Goal: Task Accomplishment & Management: Use online tool/utility

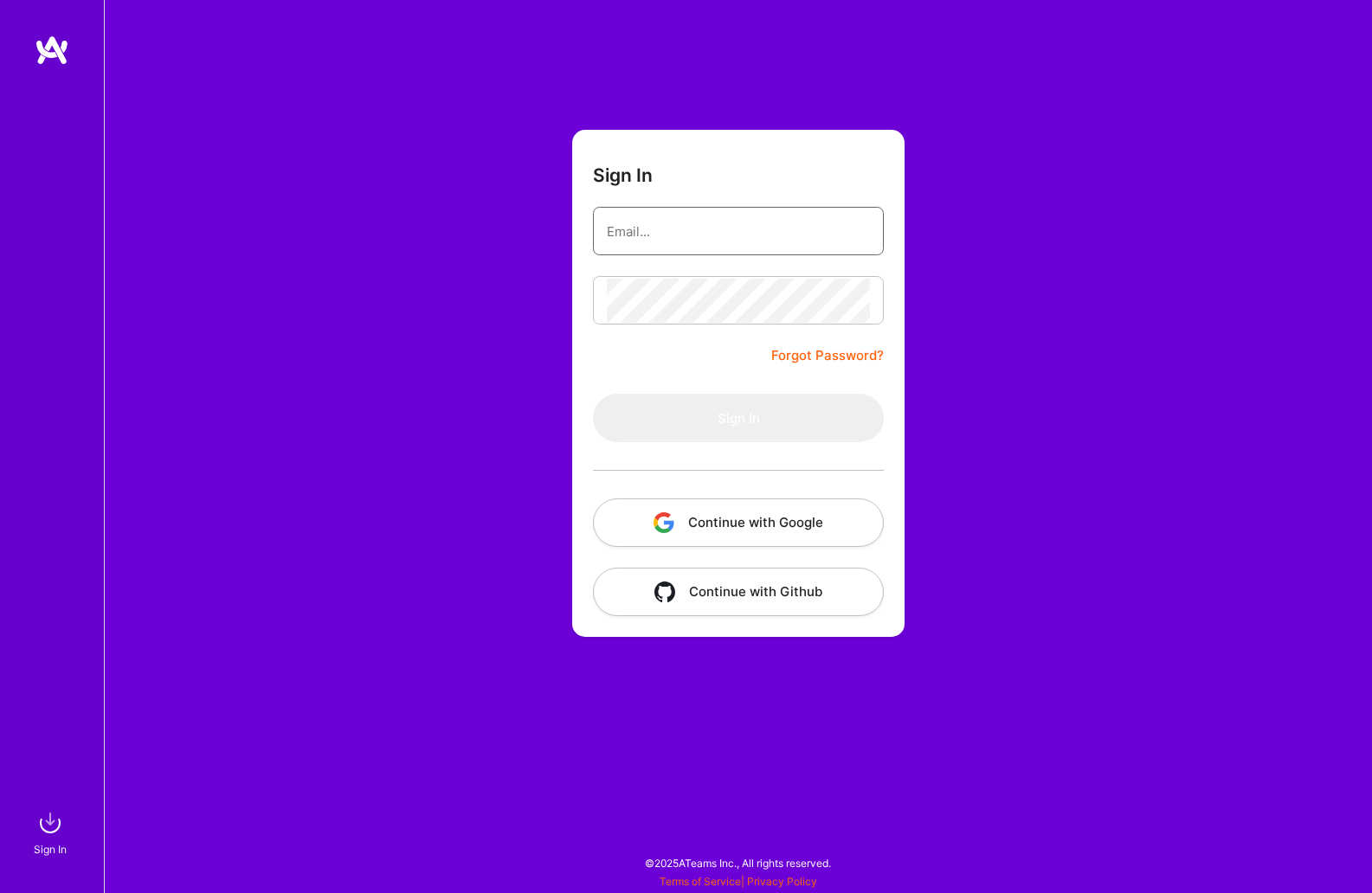
click at [782, 236] on input "email" at bounding box center [738, 231] width 263 height 44
type input "[EMAIL_ADDRESS][DOMAIN_NAME]"
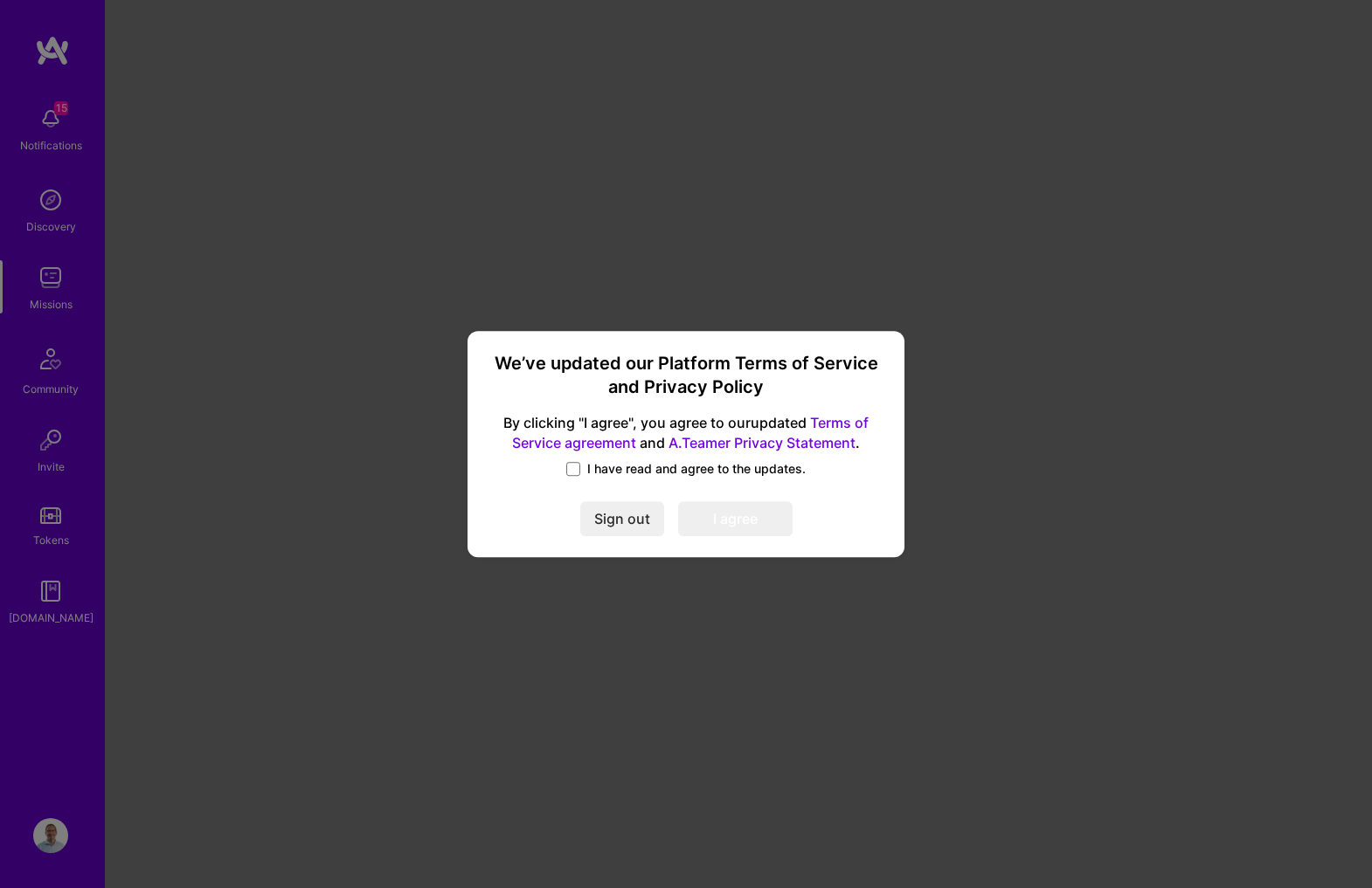
click at [689, 469] on span "I have read and agree to the updates." at bounding box center [697, 469] width 219 height 18
click at [0, 0] on input "I have read and agree to the updates." at bounding box center [0, 0] width 0 height 0
click at [707, 513] on button "I agree" at bounding box center [736, 519] width 115 height 35
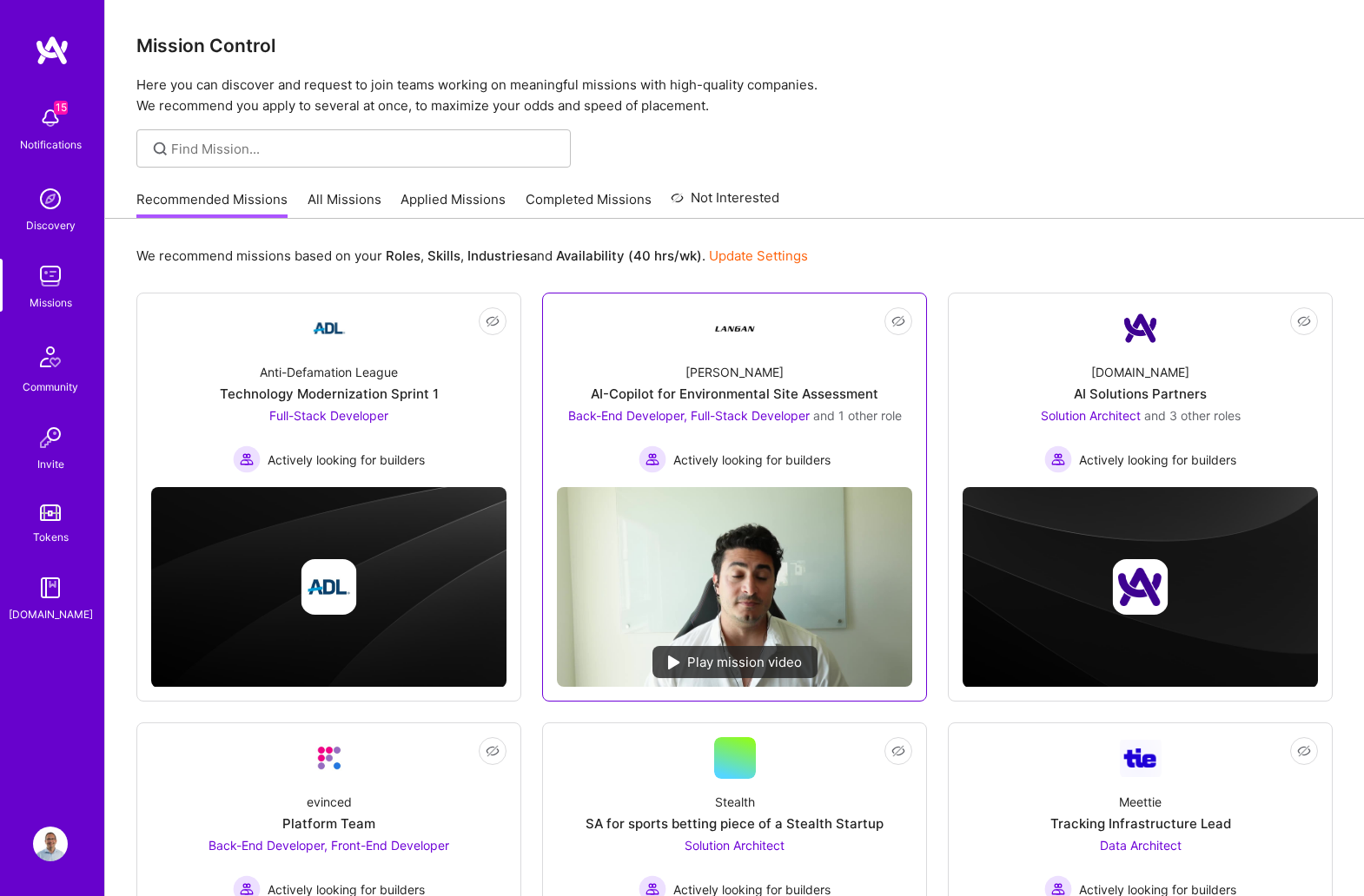
click at [860, 368] on div "[PERSON_NAME]-Copilot for Environmental Site Assessment Back-End Developer, Ful…" at bounding box center [735, 411] width 356 height 124
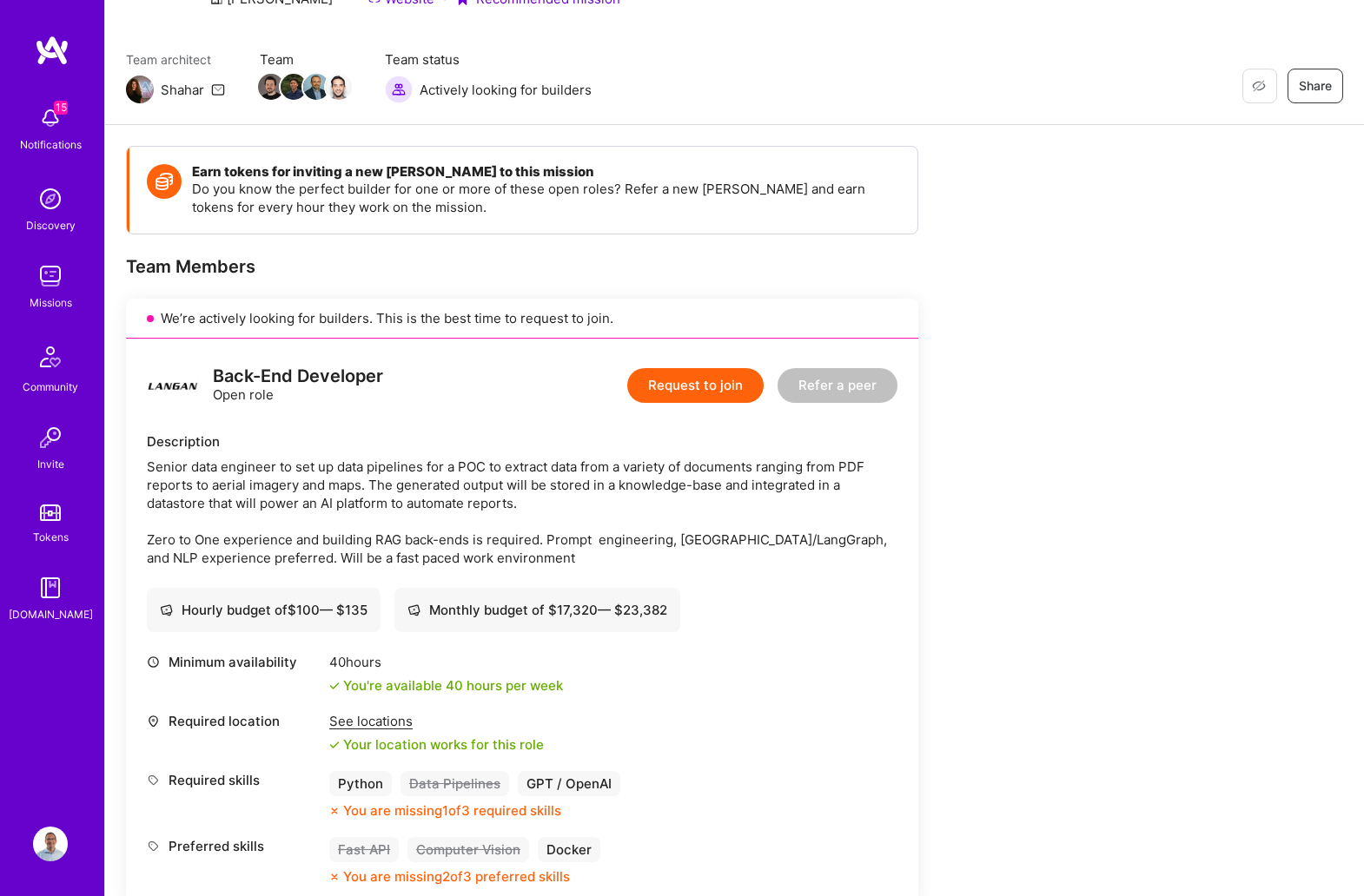
scroll to position [145, 0]
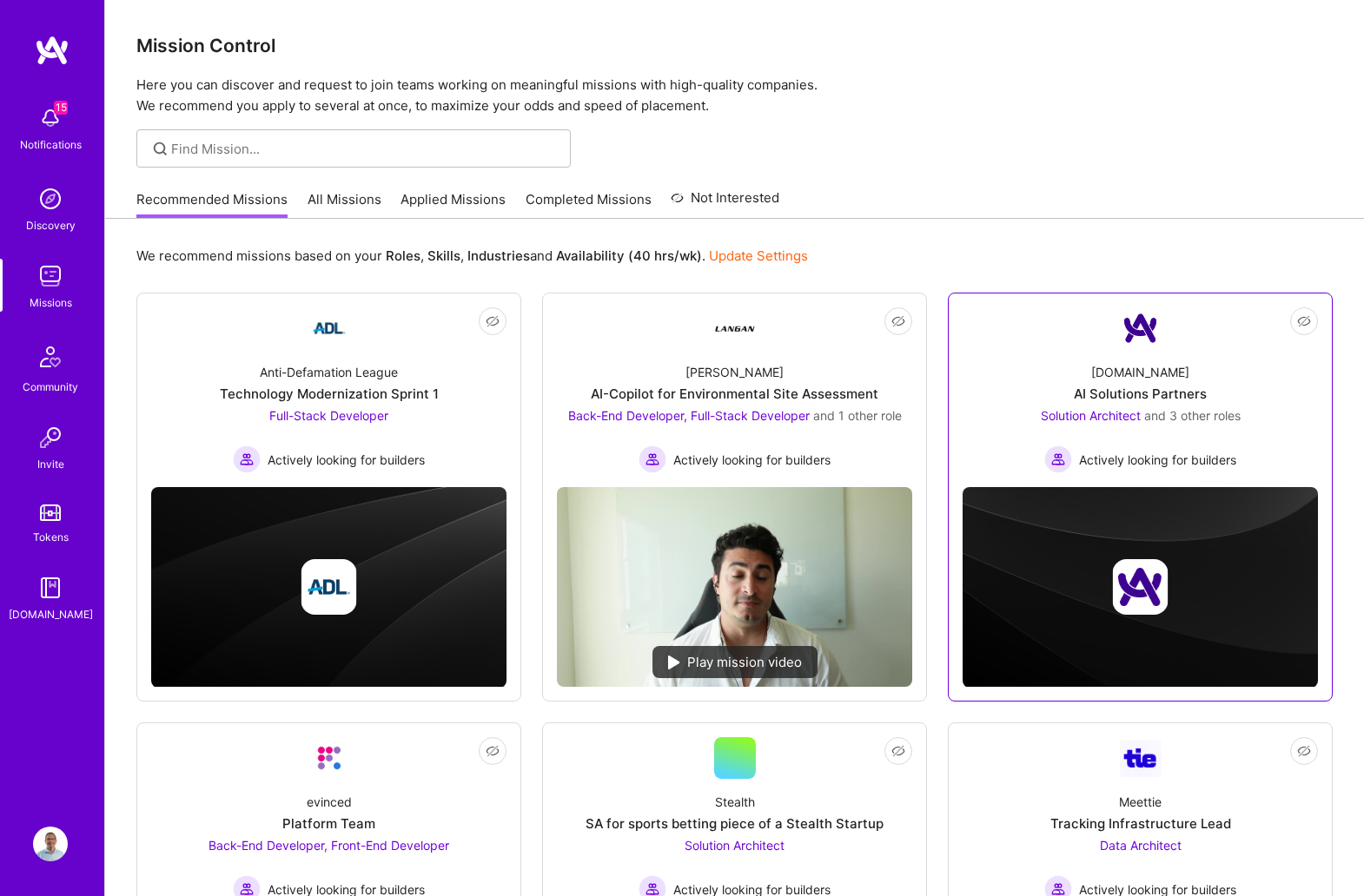
click at [1215, 507] on img at bounding box center [1140, 588] width 356 height 201
click at [1222, 370] on div "[DOMAIN_NAME] AI Solutions Partners Solution Architect and 3 other roles Active…" at bounding box center [1140, 411] width 356 height 124
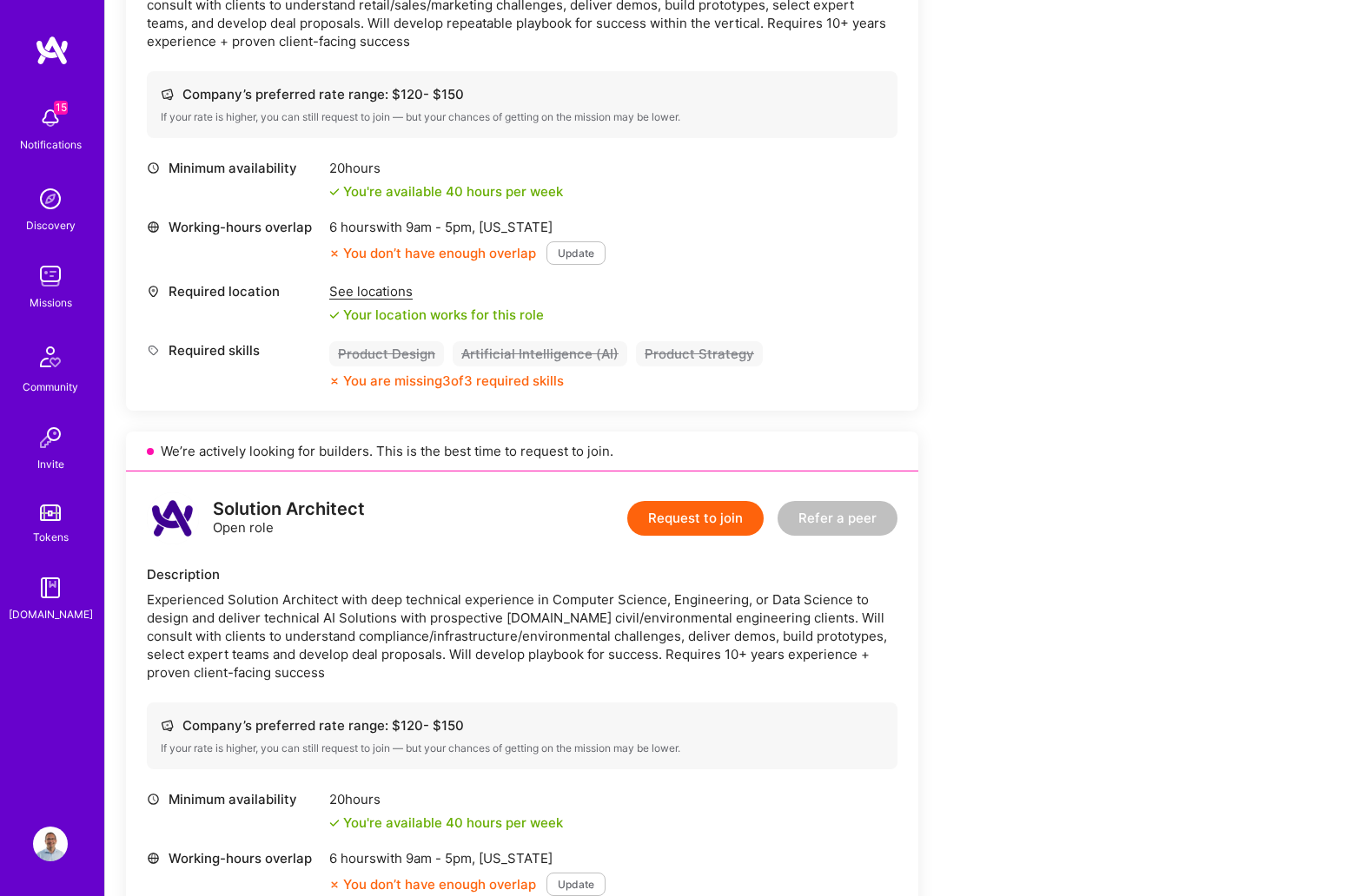
scroll to position [636, 0]
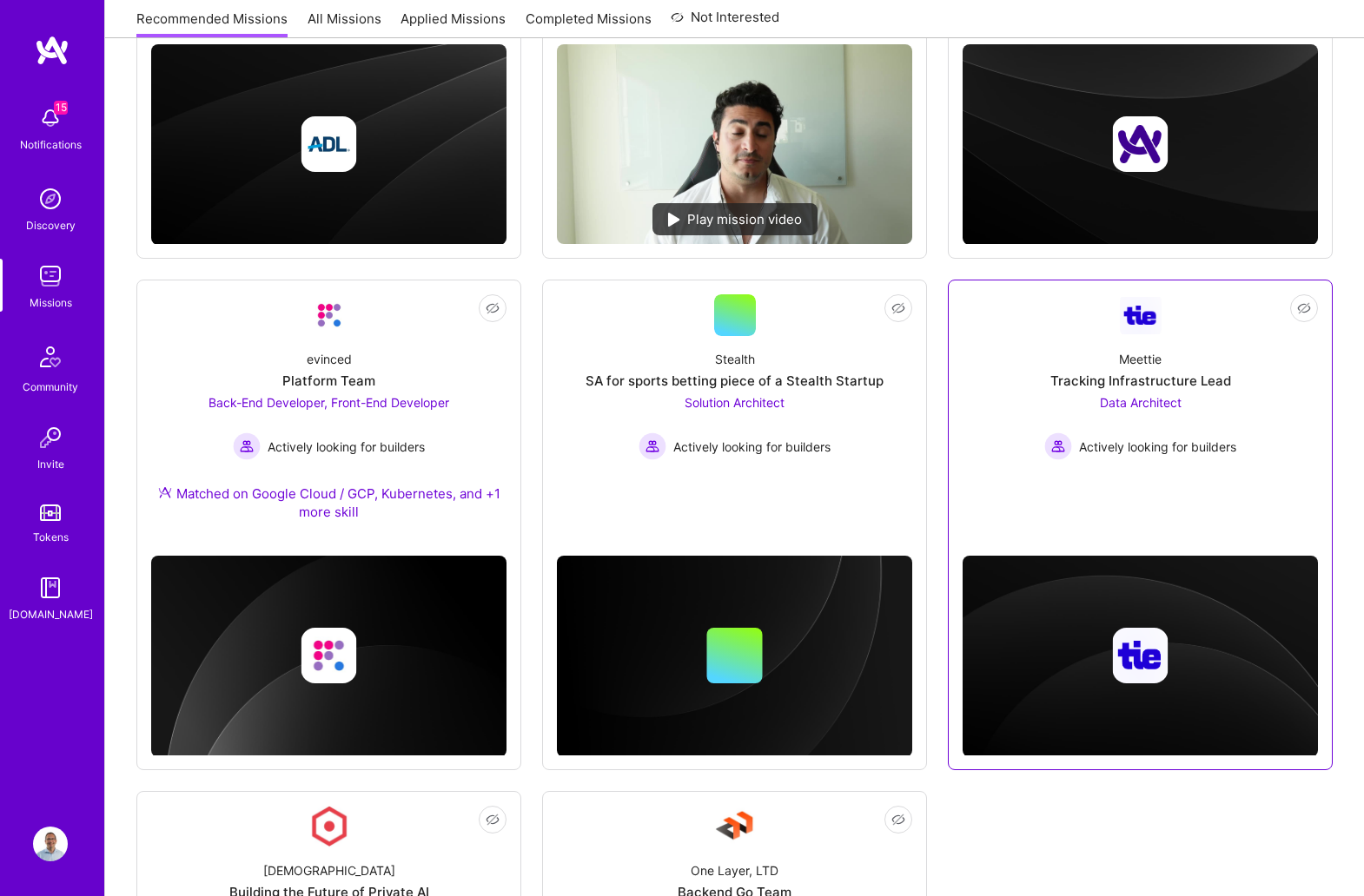
scroll to position [435, 0]
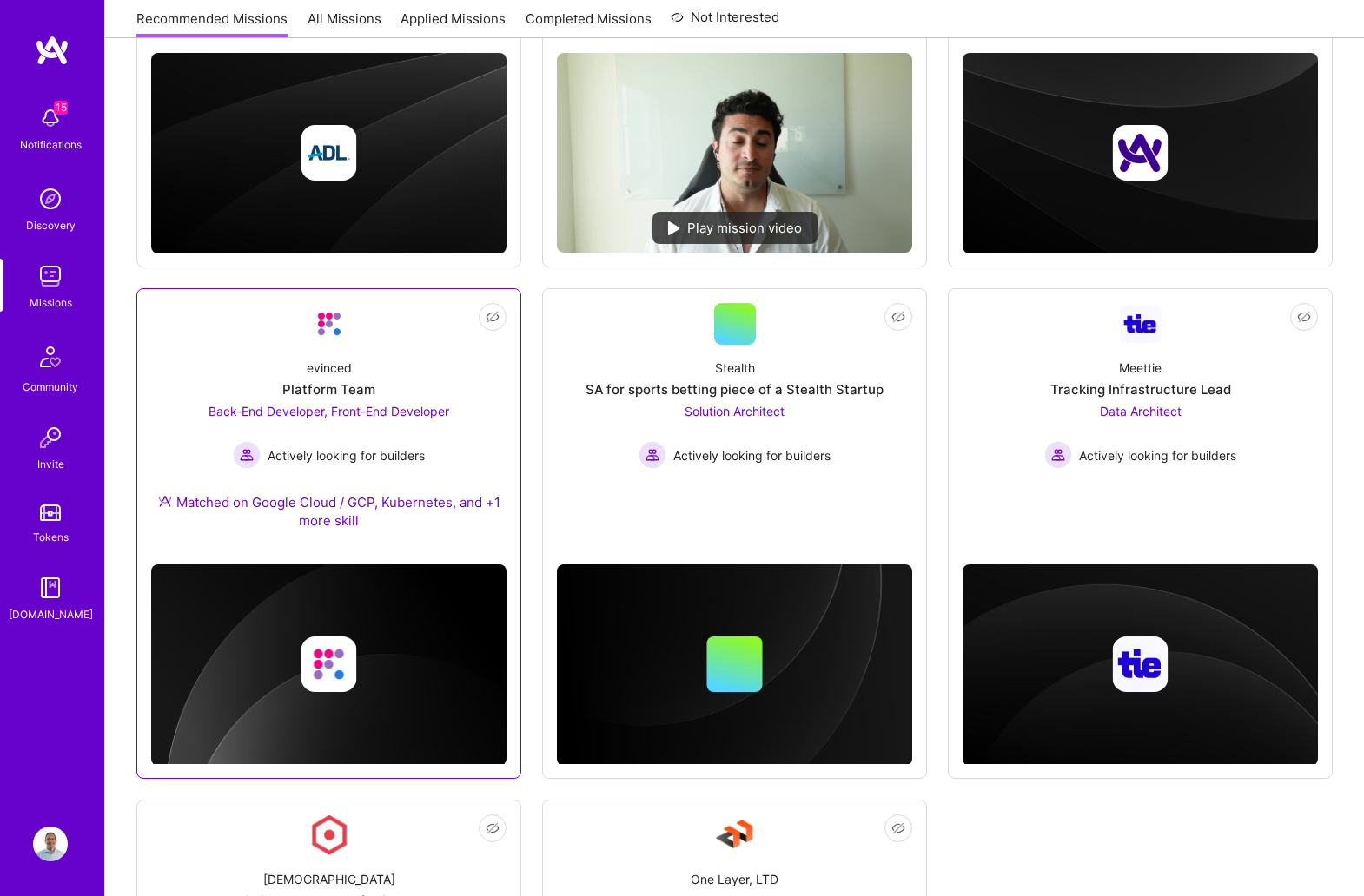
click at [448, 359] on div "evinced Platform Team Back-End Developer, Front-End Developer Actively looking …" at bounding box center [329, 448] width 356 height 206
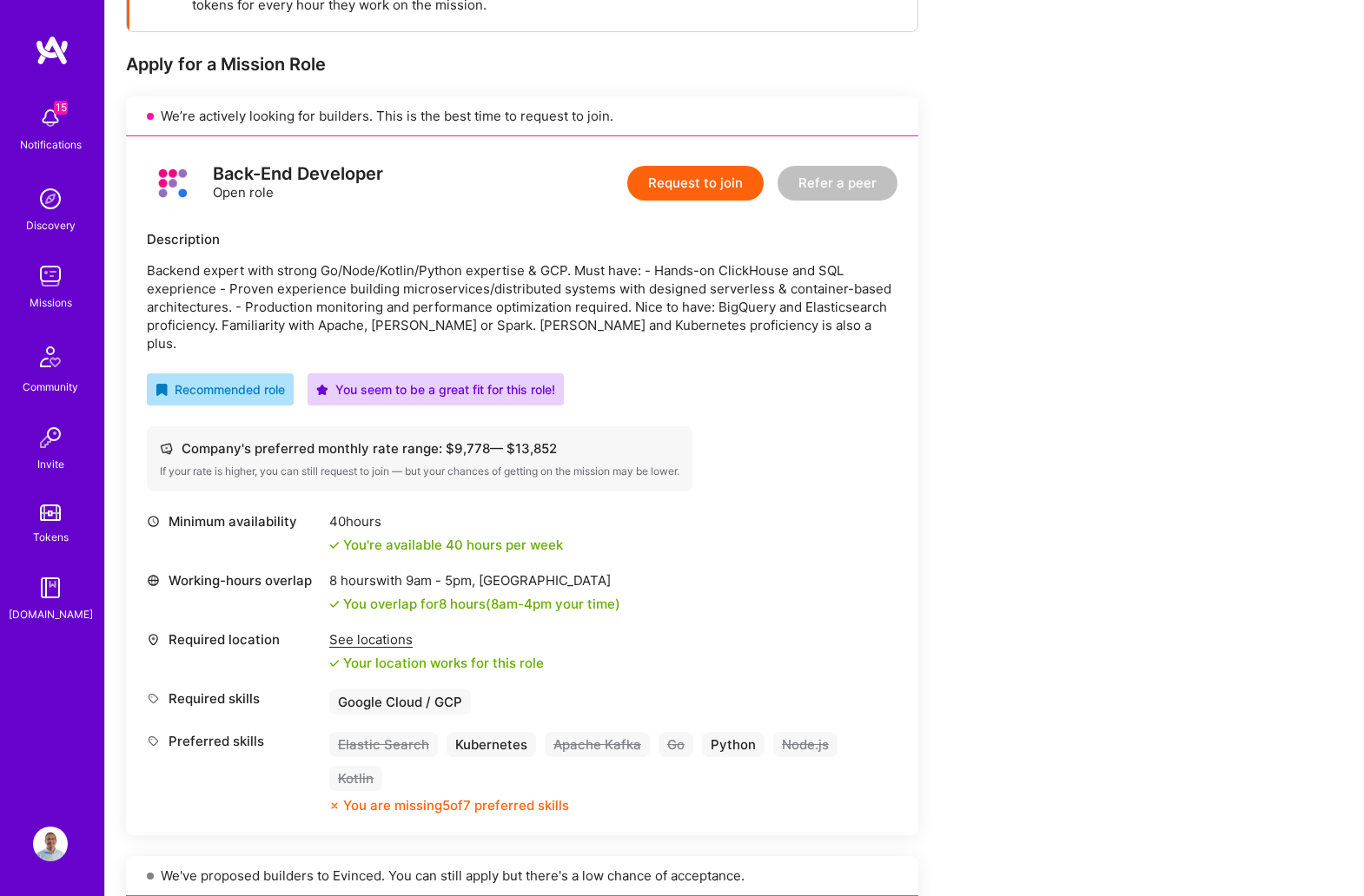
scroll to position [319, 0]
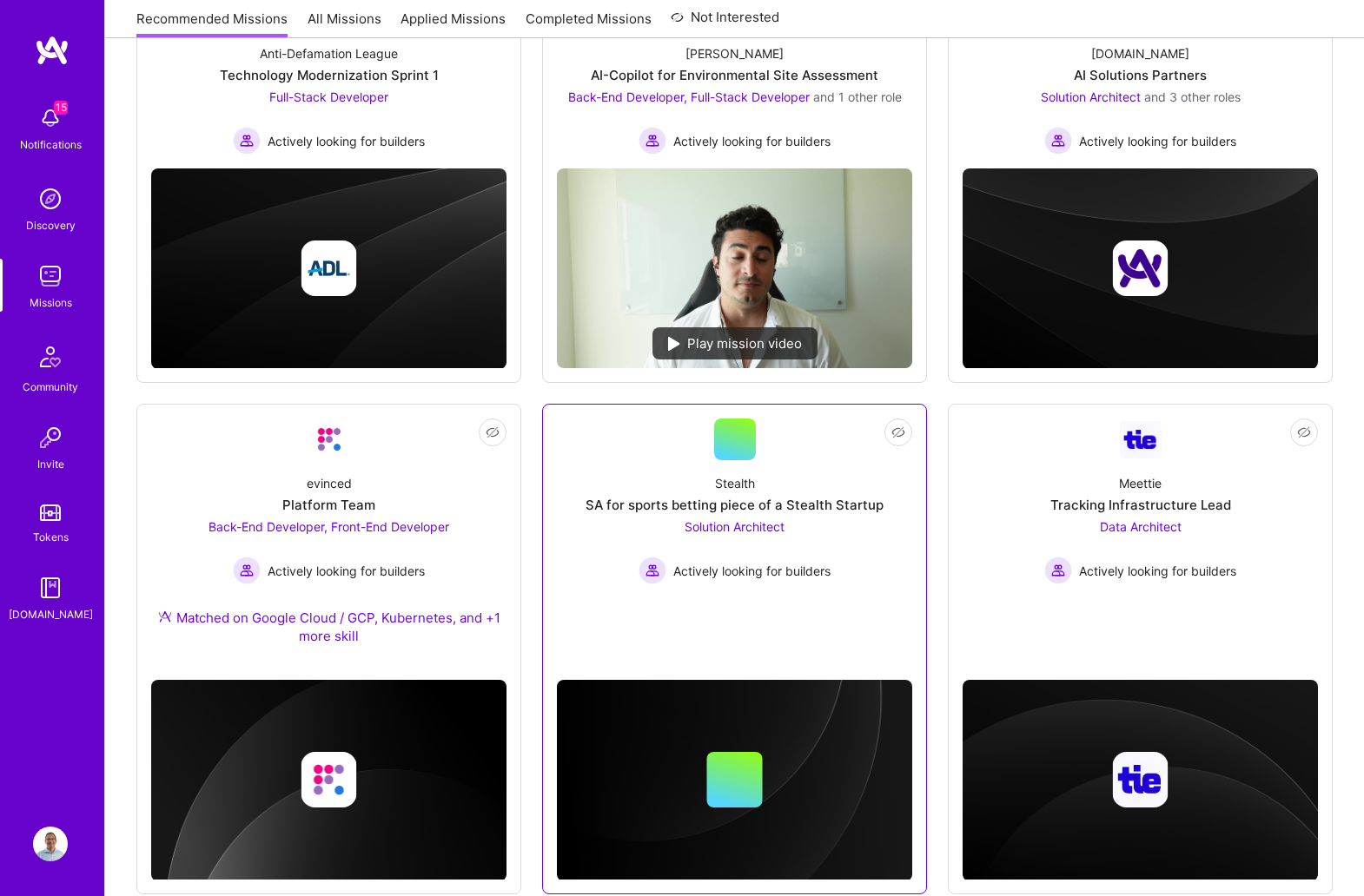
scroll to position [435, 0]
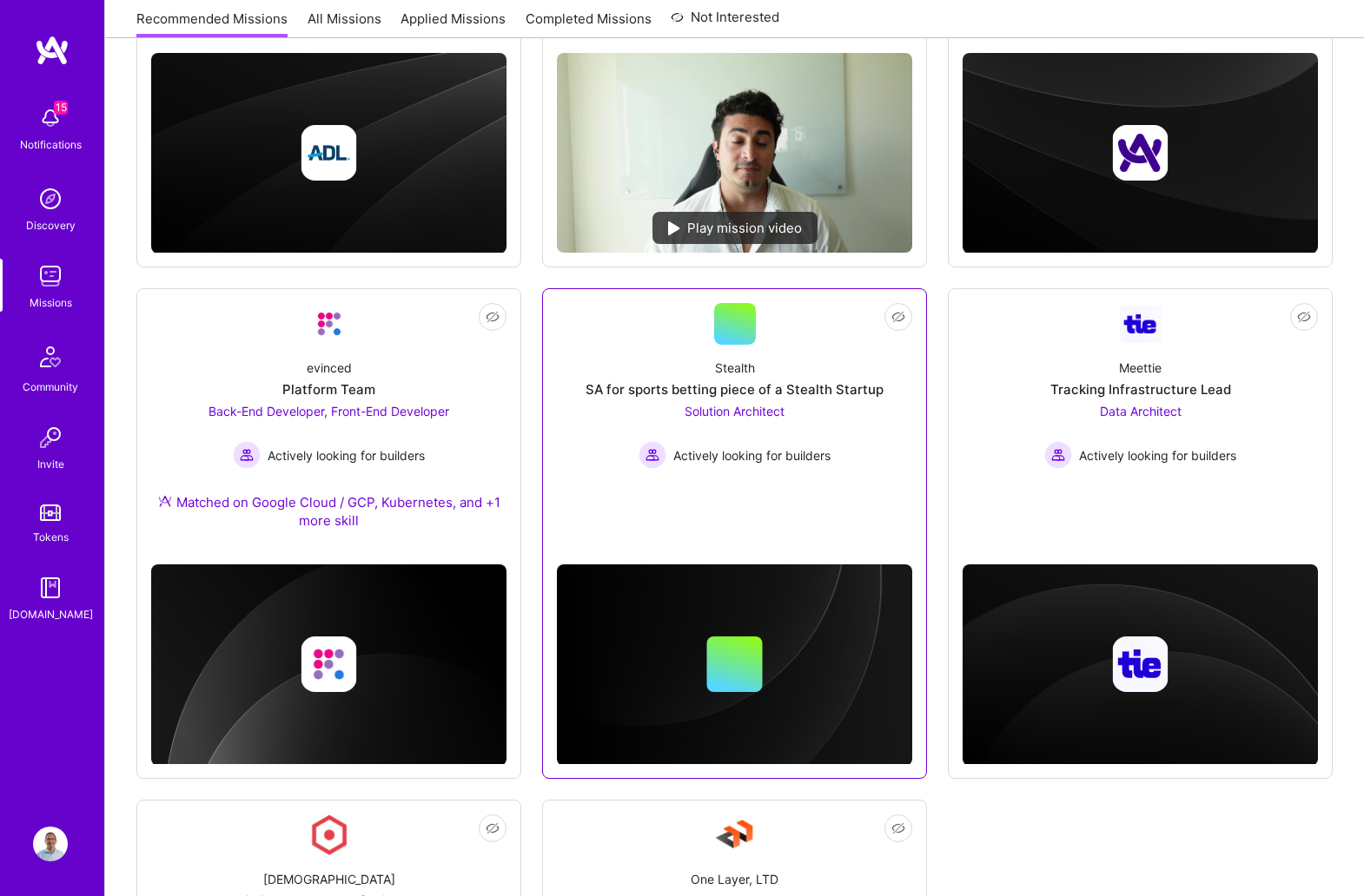
click at [871, 430] on div "Stealth SA for sports betting piece of a Stealth Startup Solution Architect Act…" at bounding box center [735, 406] width 356 height 124
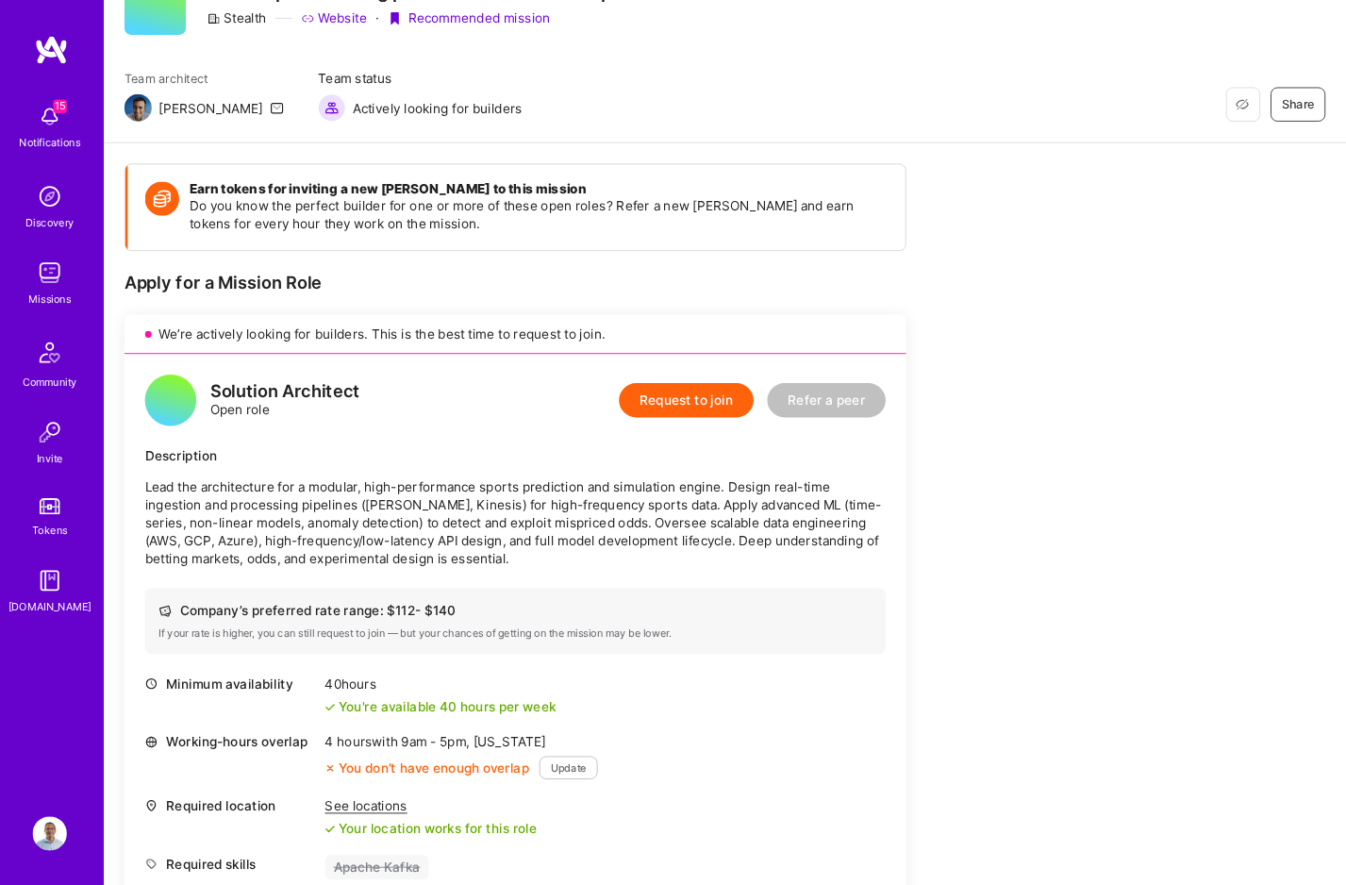
scroll to position [94, 0]
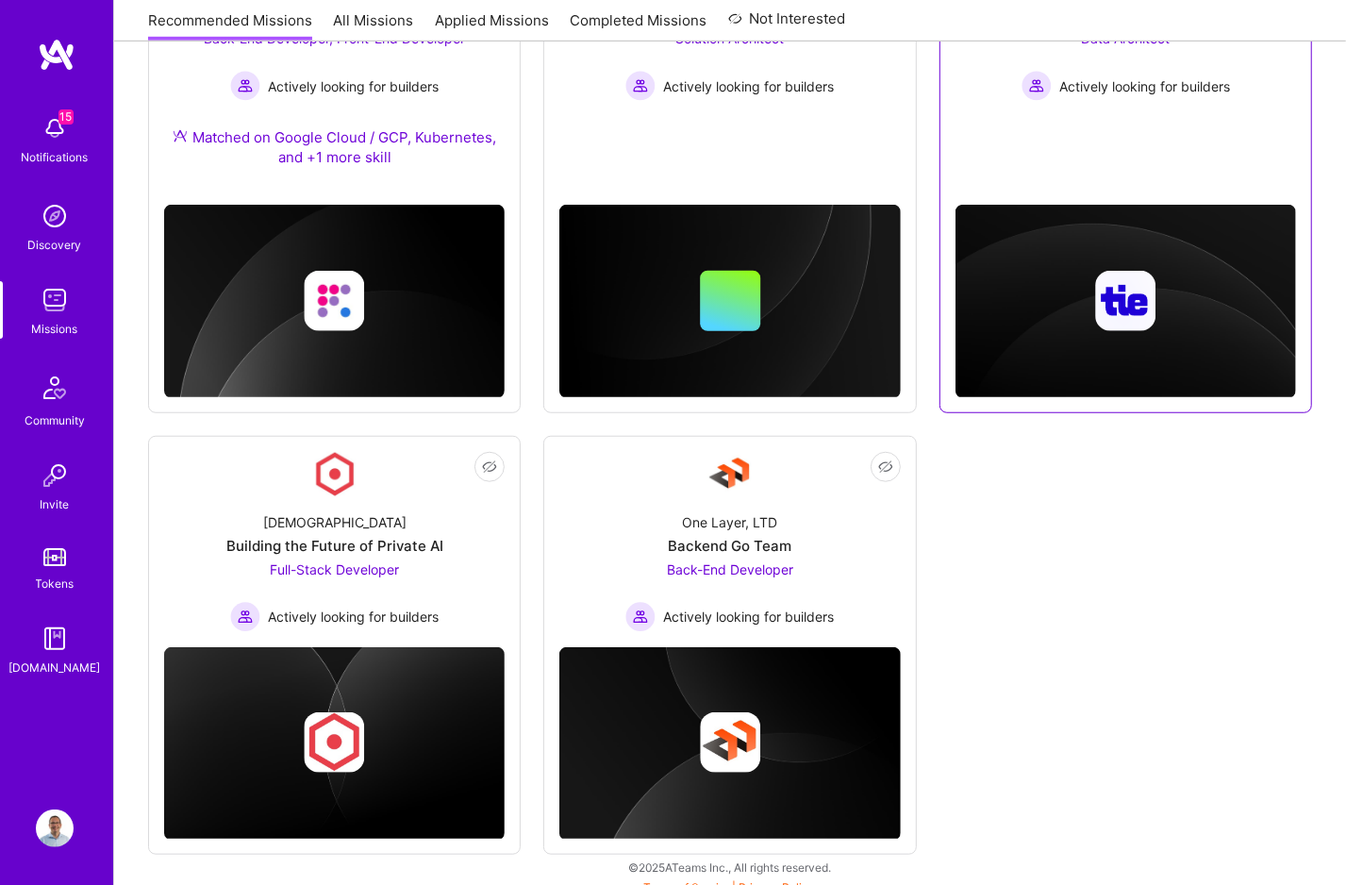
scroll to position [888, 0]
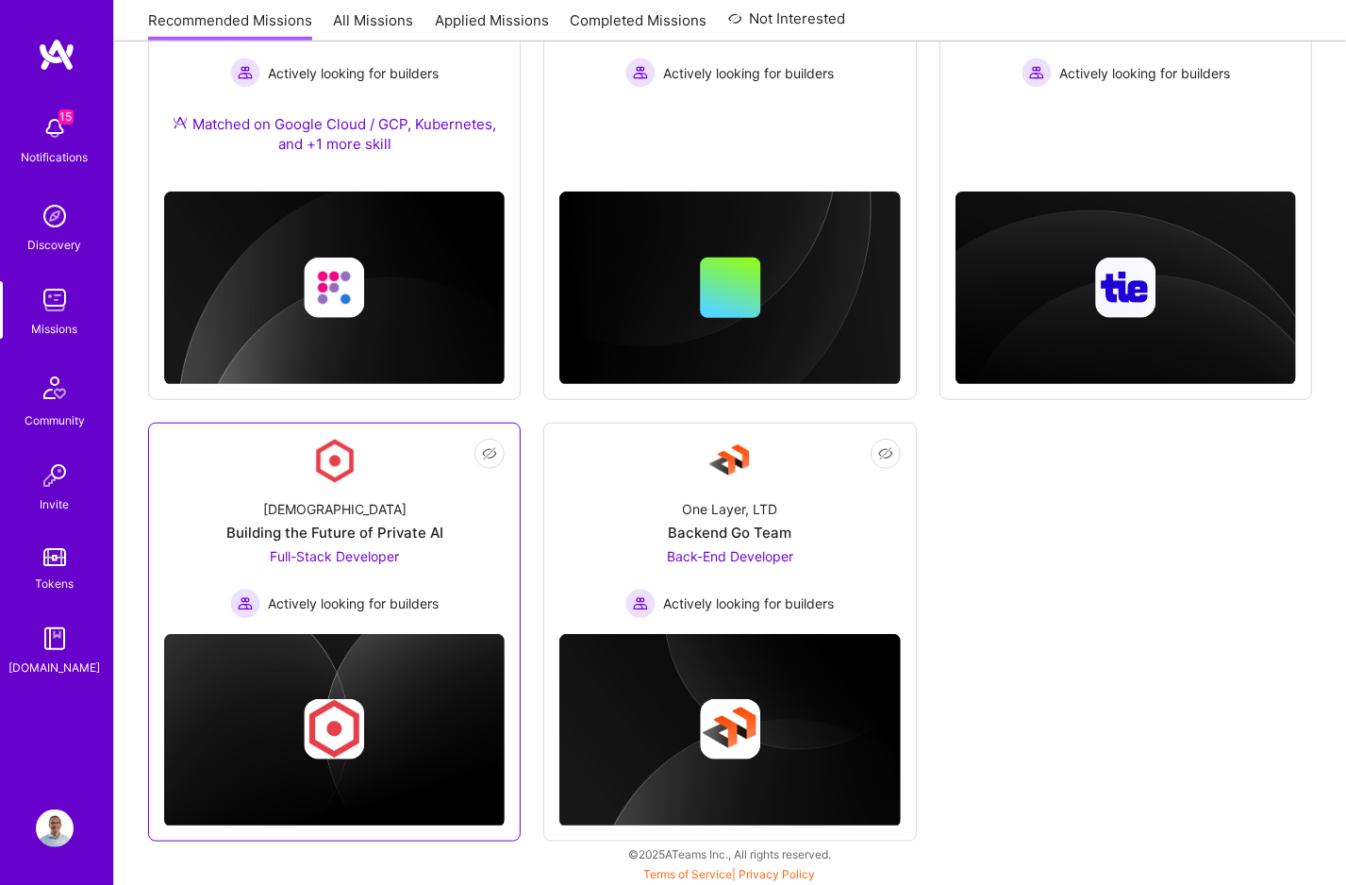
click at [490, 521] on div "[DEMOGRAPHIC_DATA] Building the Future of Private AI Full-Stack Developer Activ…" at bounding box center [334, 551] width 340 height 135
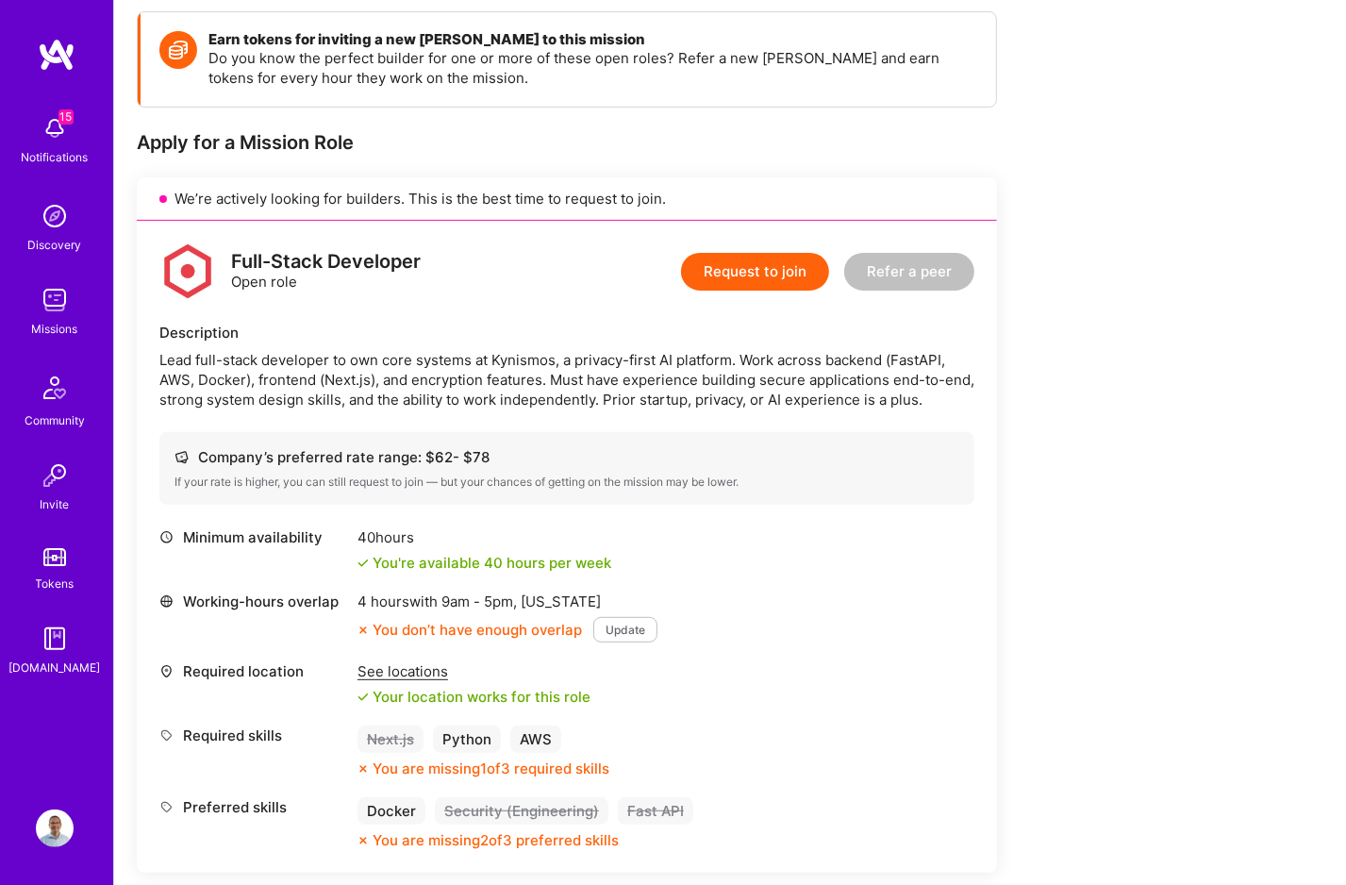
scroll to position [285, 0]
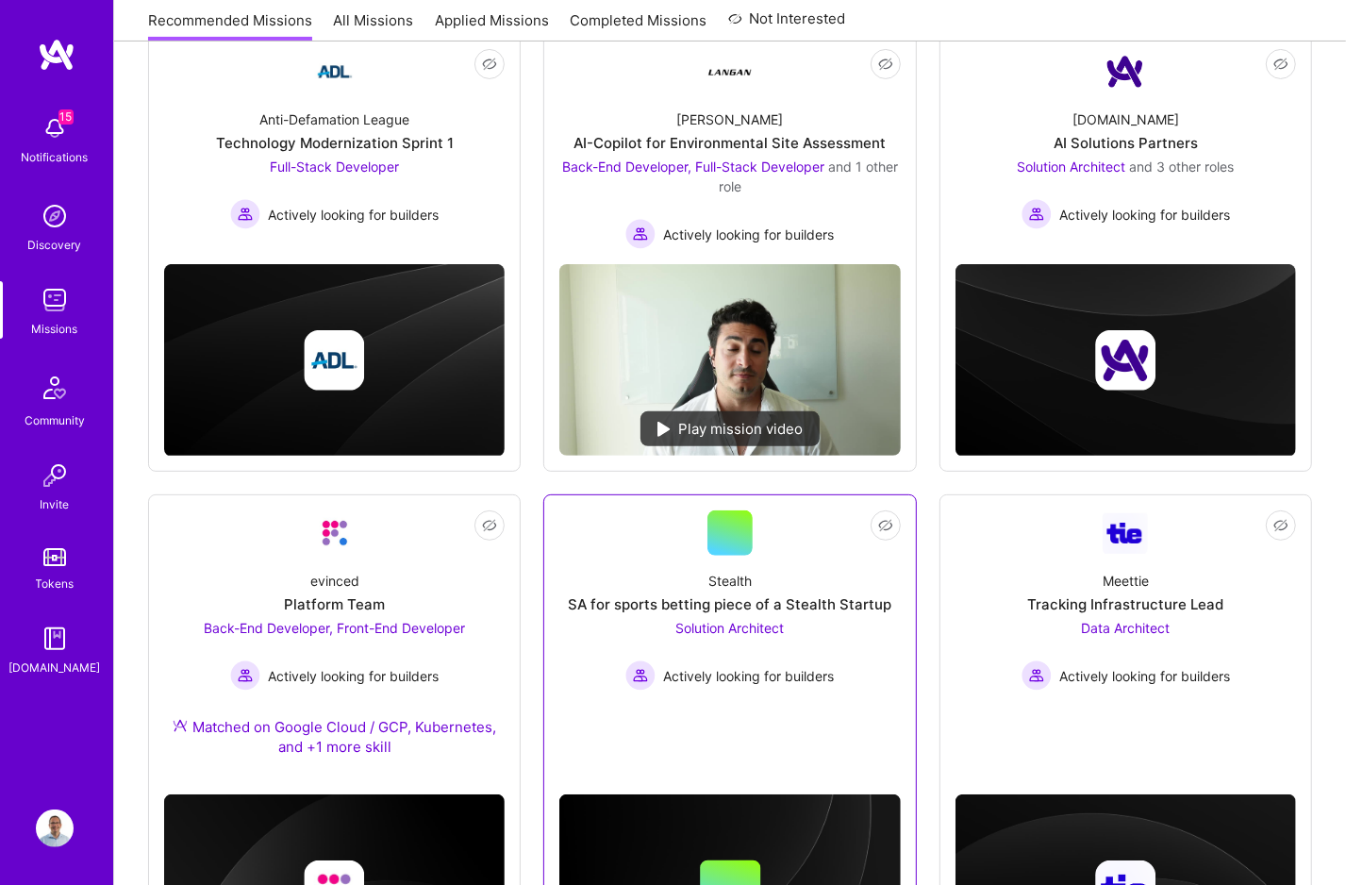
scroll to position [888, 0]
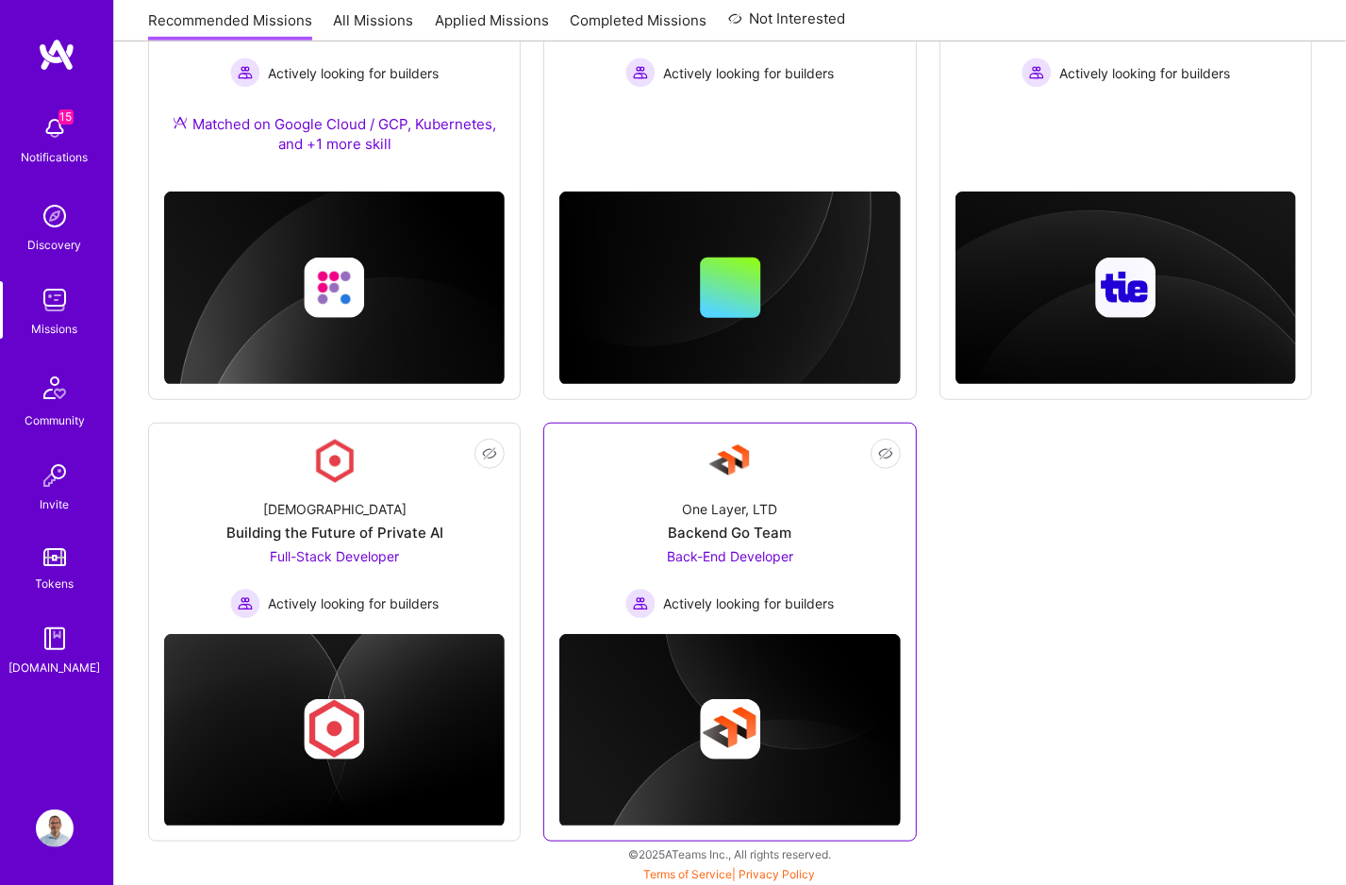
click at [847, 544] on div "One Layer, LTD Backend Go Team Back-End Developer Actively looking for builders" at bounding box center [729, 551] width 340 height 135
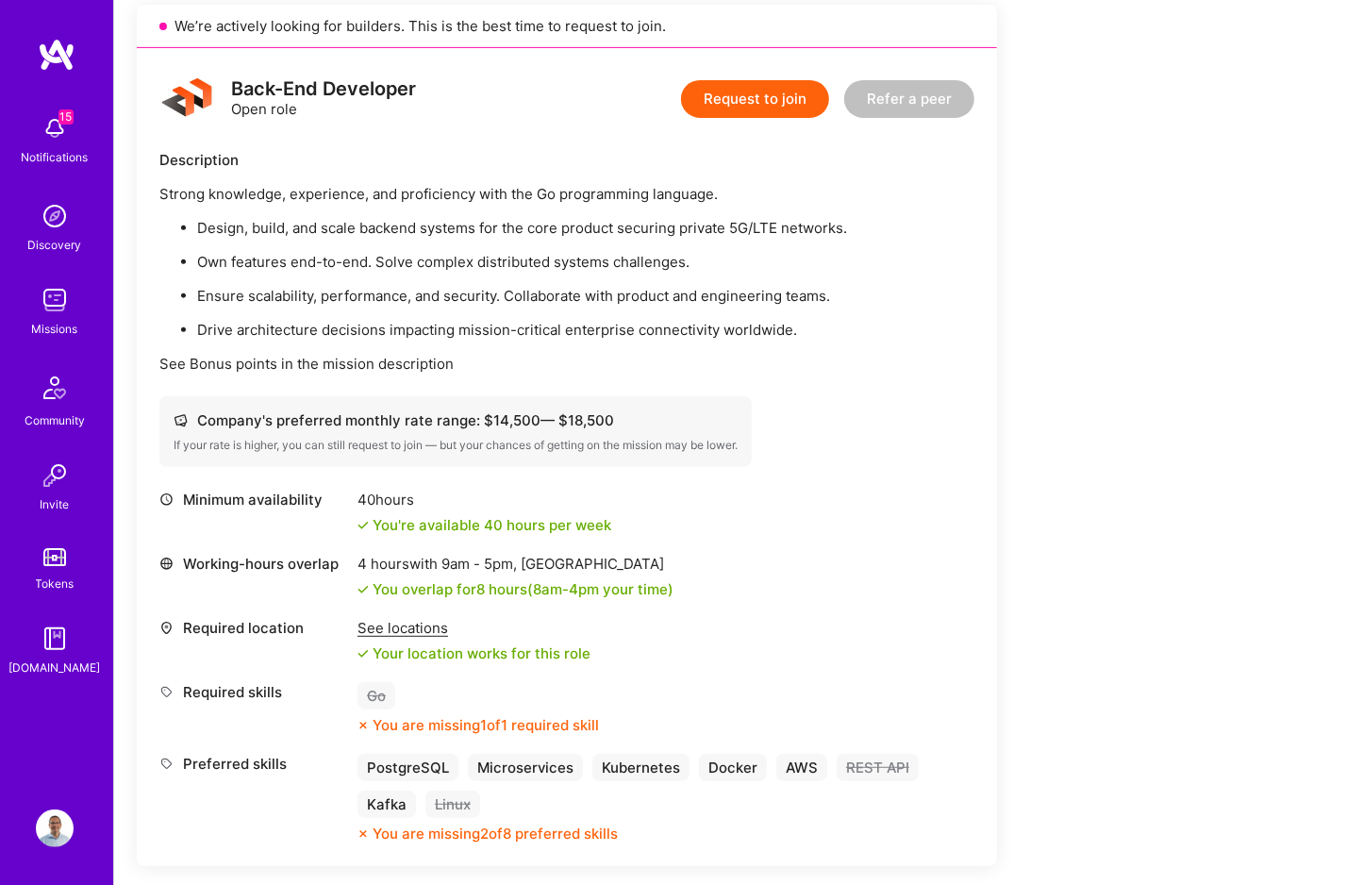
scroll to position [428, 0]
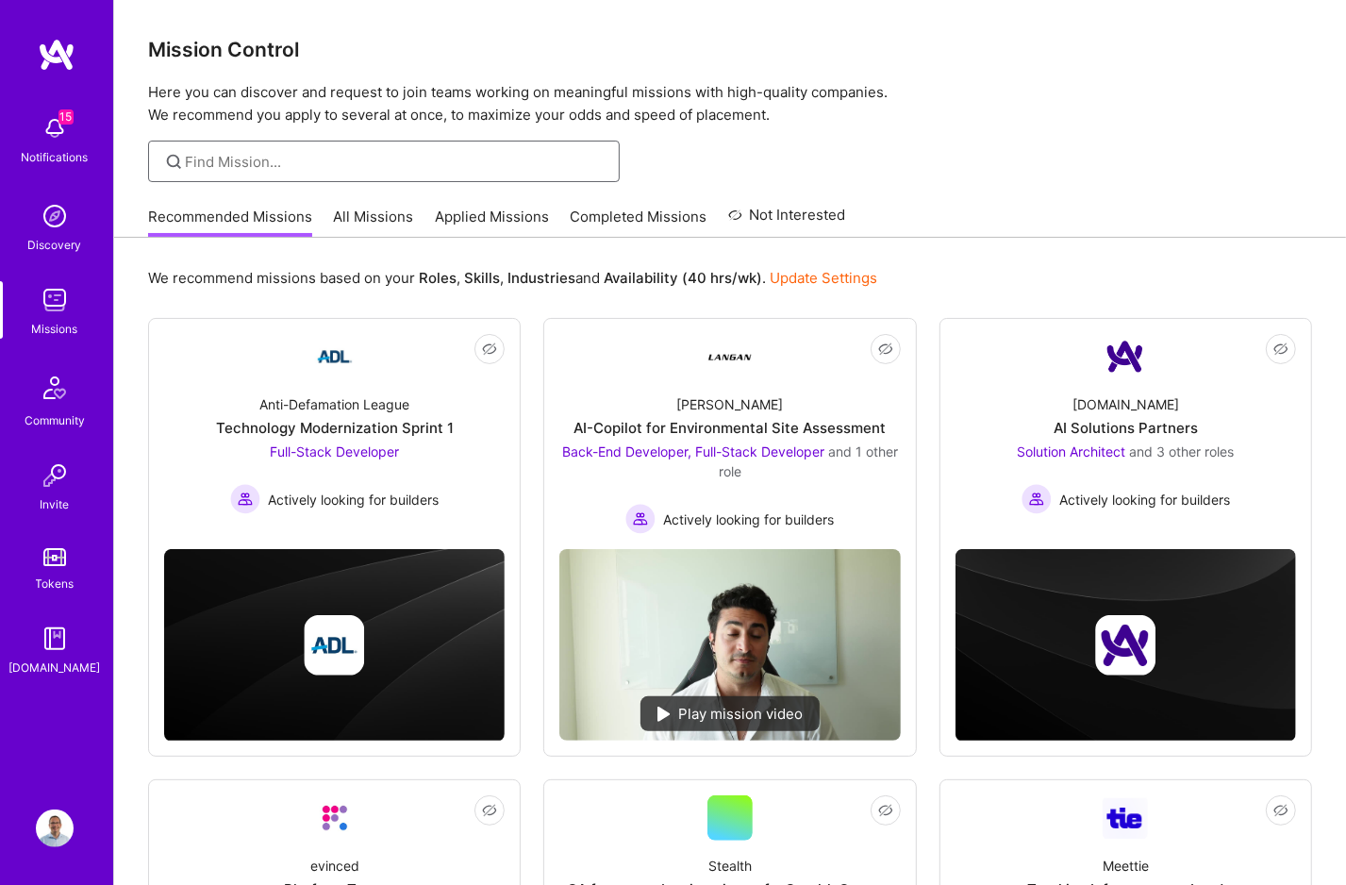
drag, startPoint x: 304, startPoint y: 161, endPoint x: 418, endPoint y: 153, distance: 114.4
click at [304, 162] on input at bounding box center [396, 162] width 420 height 20
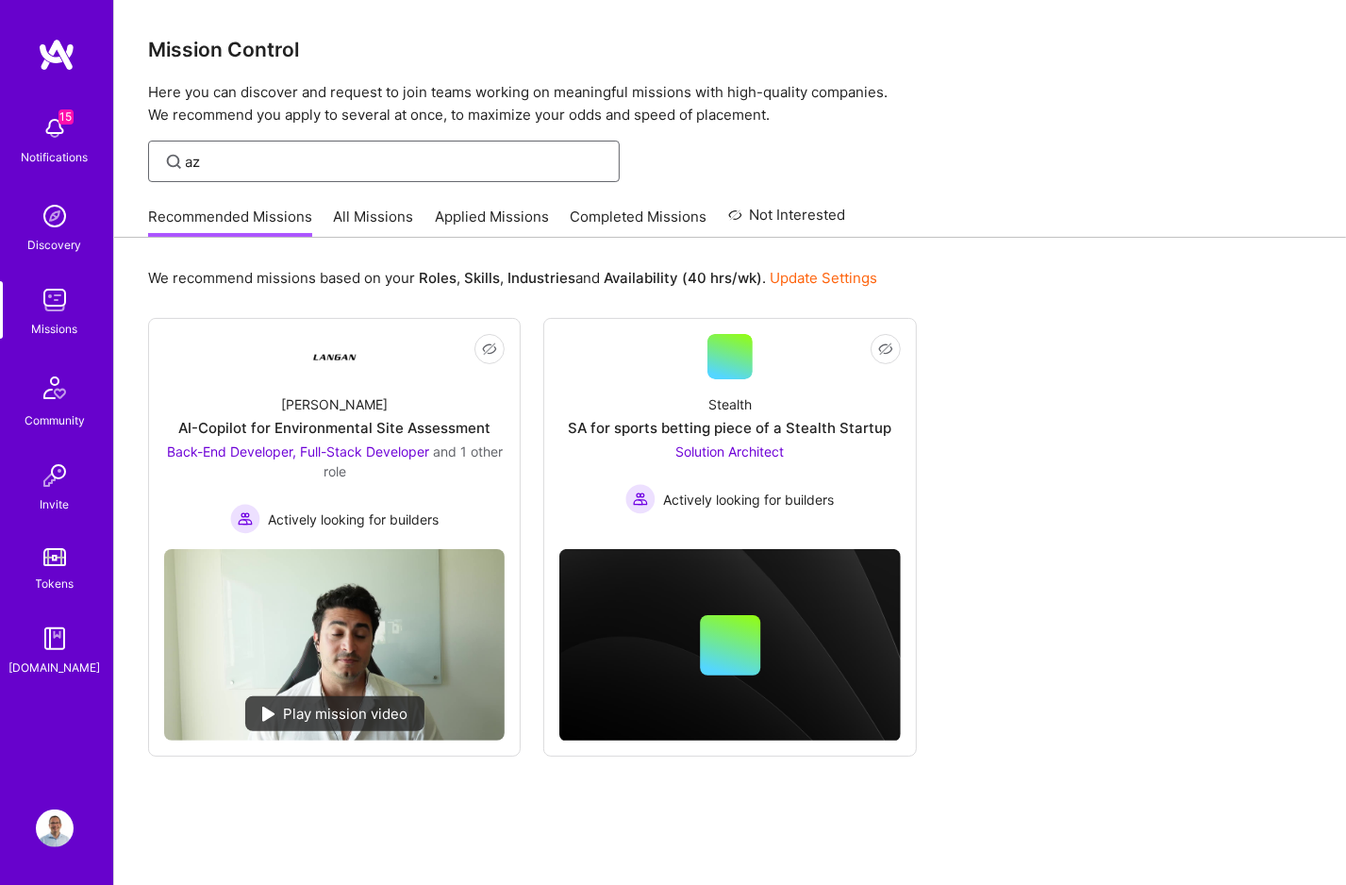
type input "a"
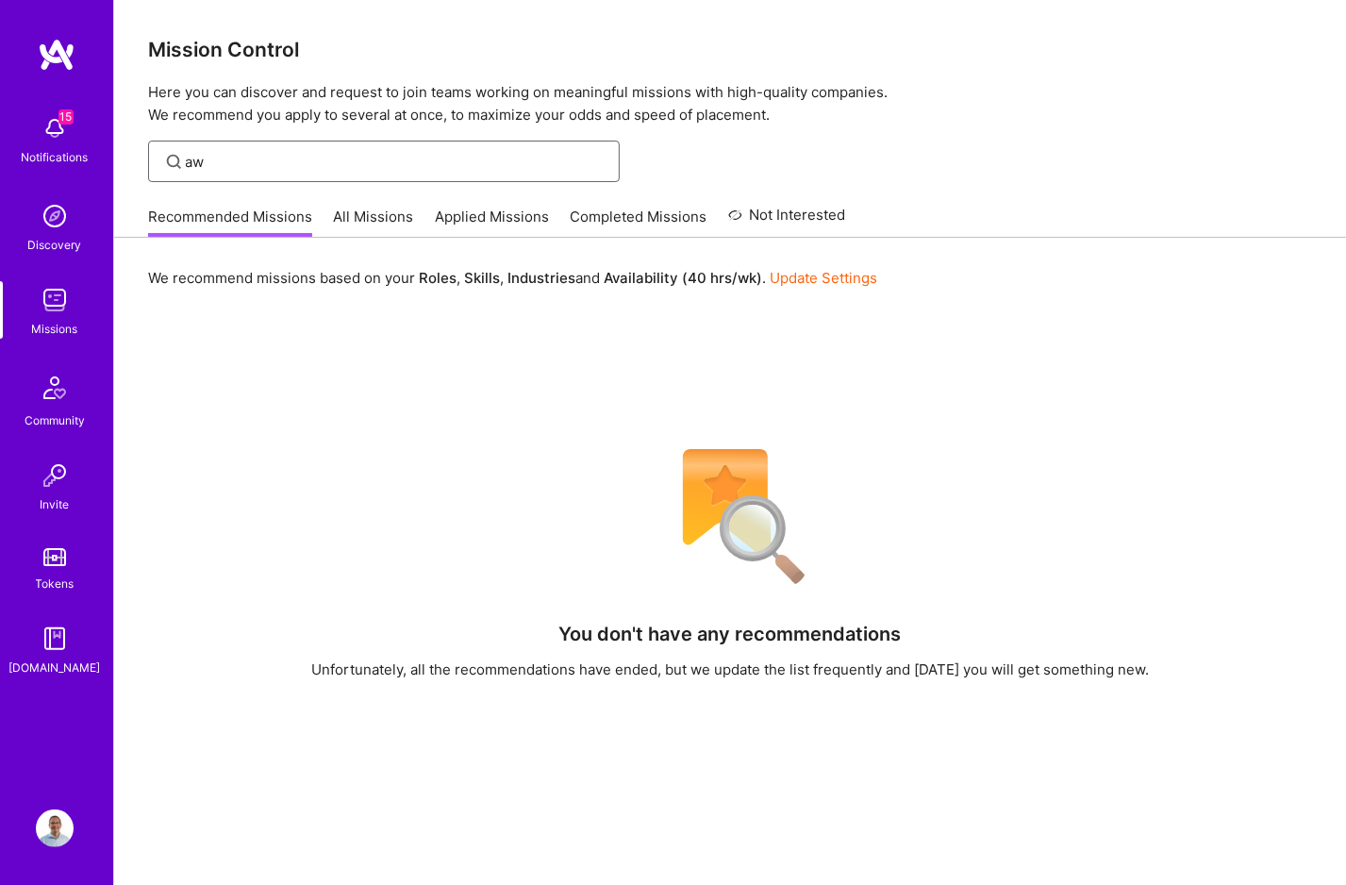
type input "aws"
